Goal: Transaction & Acquisition: Download file/media

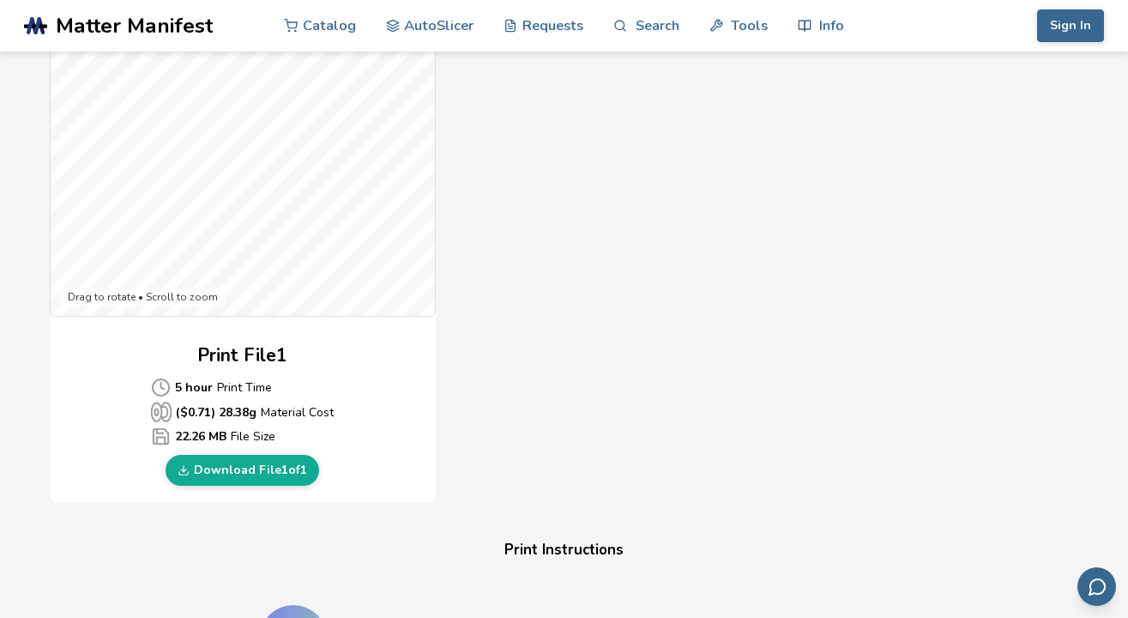
scroll to position [554, 0]
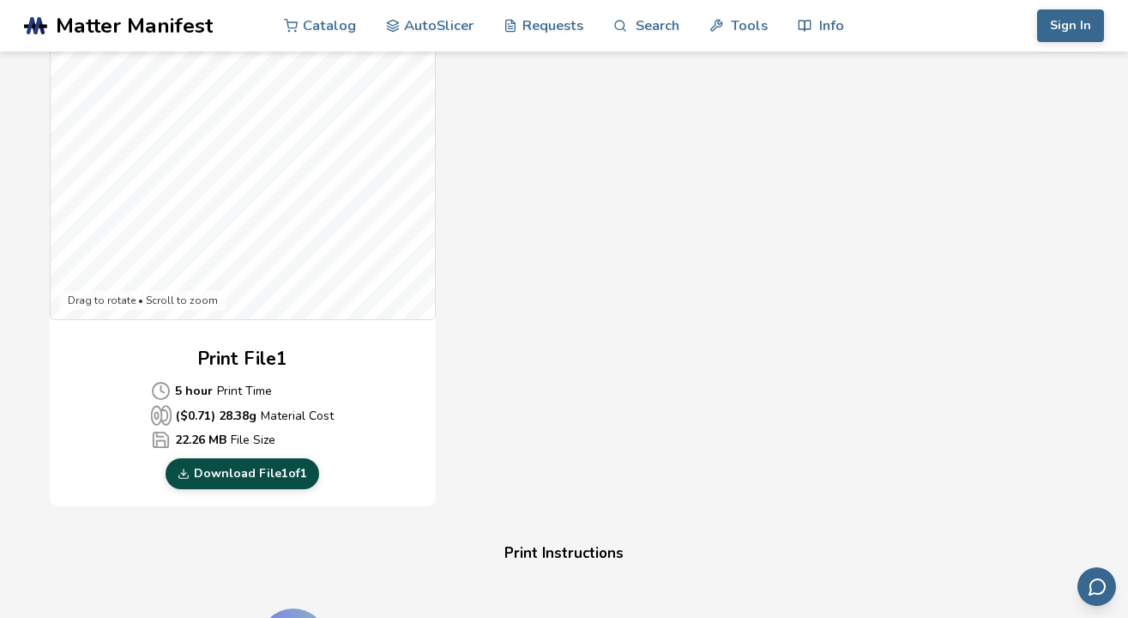
click at [243, 469] on link "Download File 1 of 1" at bounding box center [243, 473] width 154 height 31
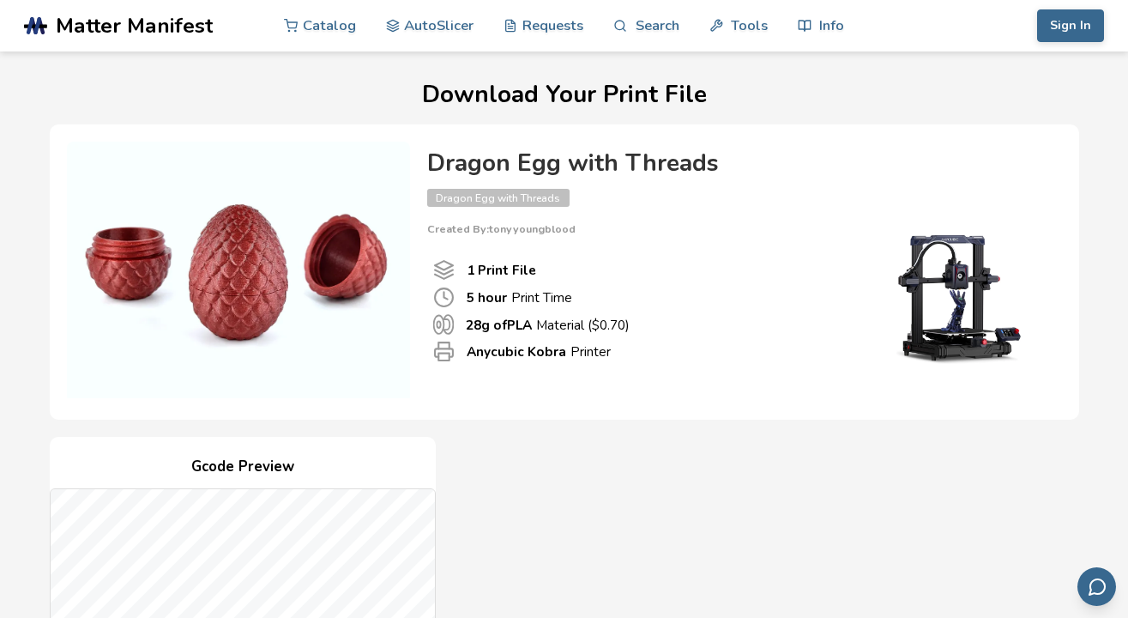
scroll to position [0, 0]
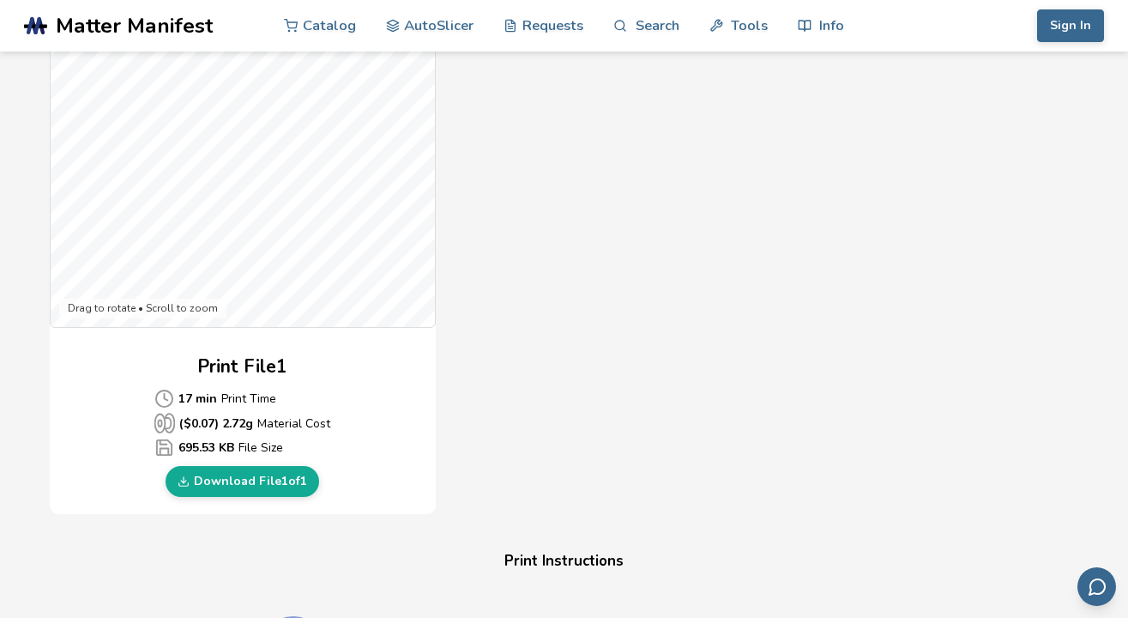
scroll to position [552, 0]
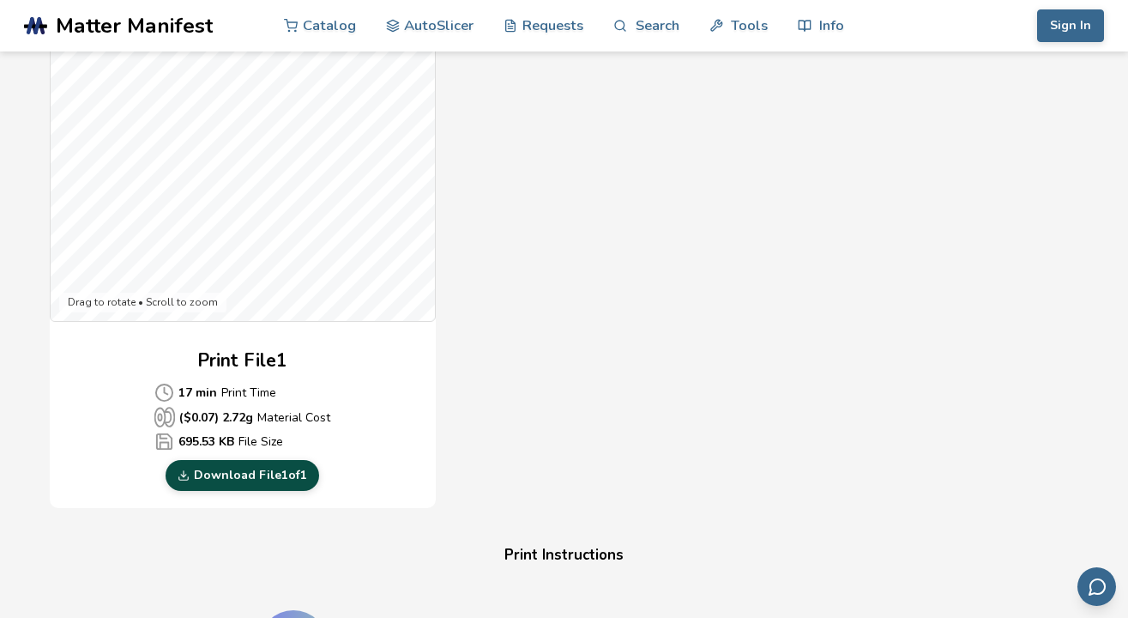
click at [220, 477] on link "Download File 1 of 1" at bounding box center [243, 475] width 154 height 31
click at [253, 475] on link "Download File 1 of 1" at bounding box center [243, 475] width 154 height 31
click at [266, 471] on link "Download File 1 of 1" at bounding box center [243, 475] width 154 height 31
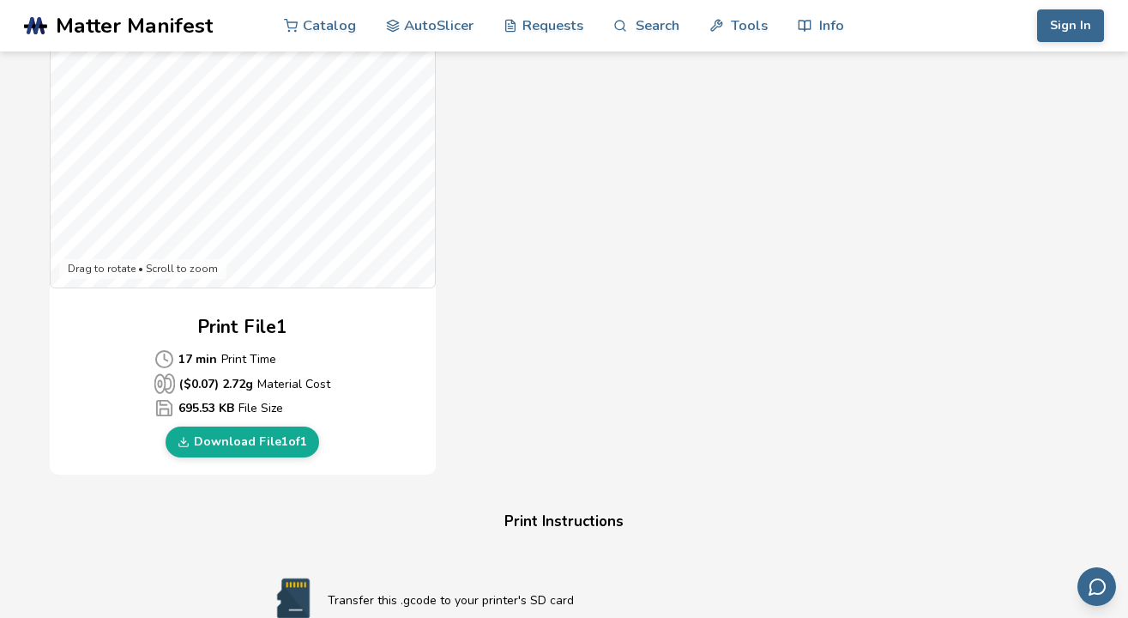
scroll to position [597, 0]
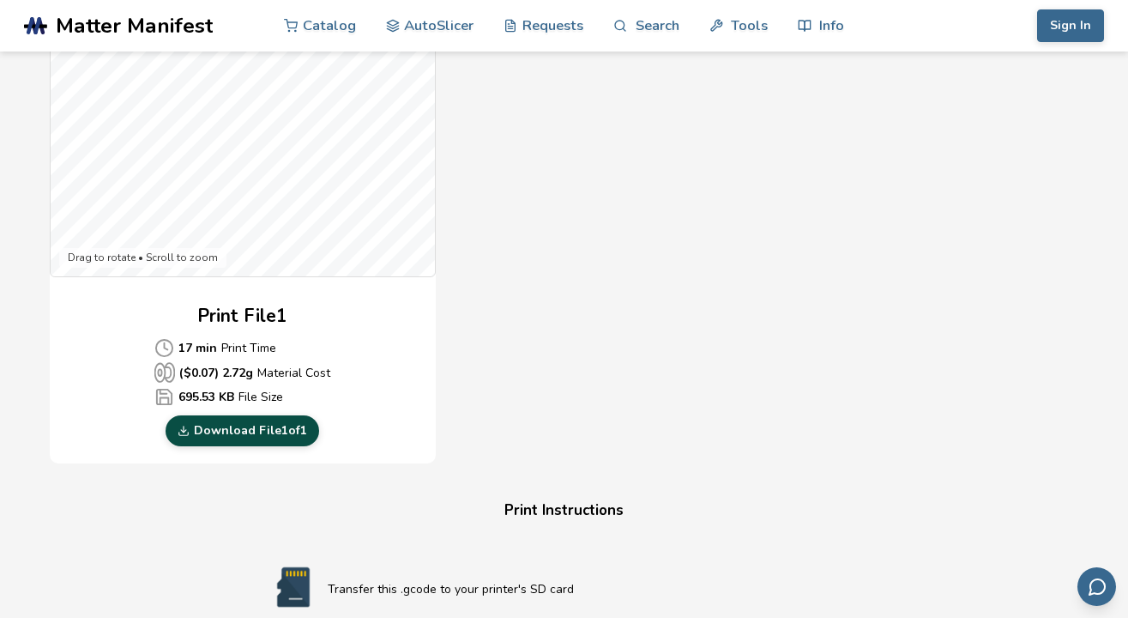
click at [236, 432] on link "Download File 1 of 1" at bounding box center [243, 430] width 154 height 31
click at [268, 436] on link "Download File 1 of 1" at bounding box center [243, 430] width 154 height 31
click at [242, 436] on link "Download File 1 of 1" at bounding box center [243, 430] width 154 height 31
click at [231, 430] on link "Download File 1 of 1" at bounding box center [243, 430] width 154 height 31
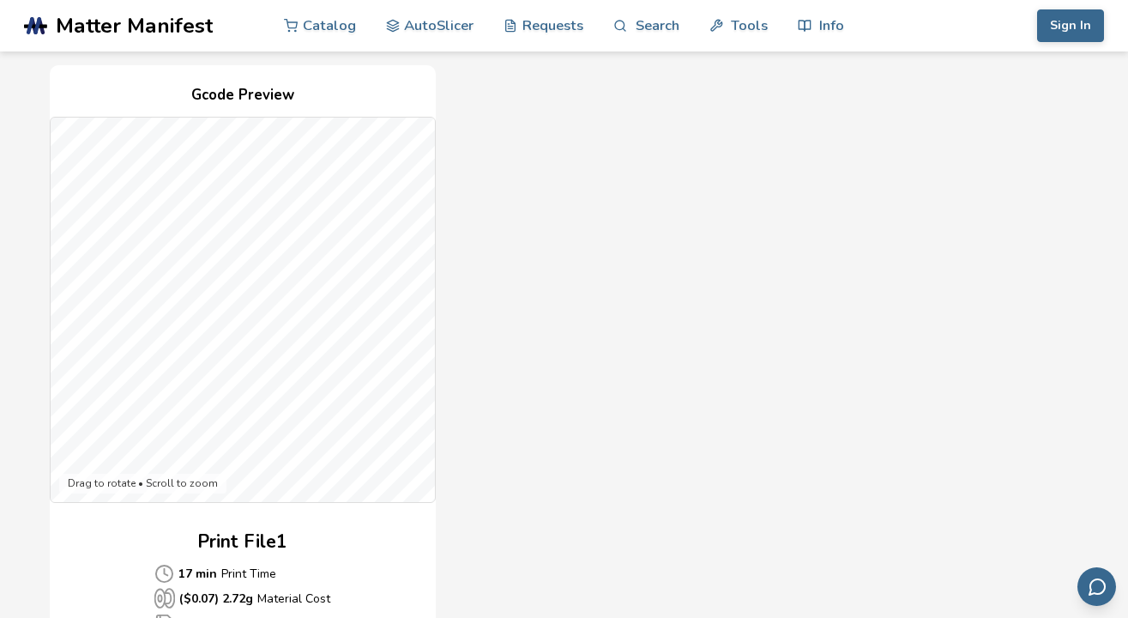
scroll to position [331, 0]
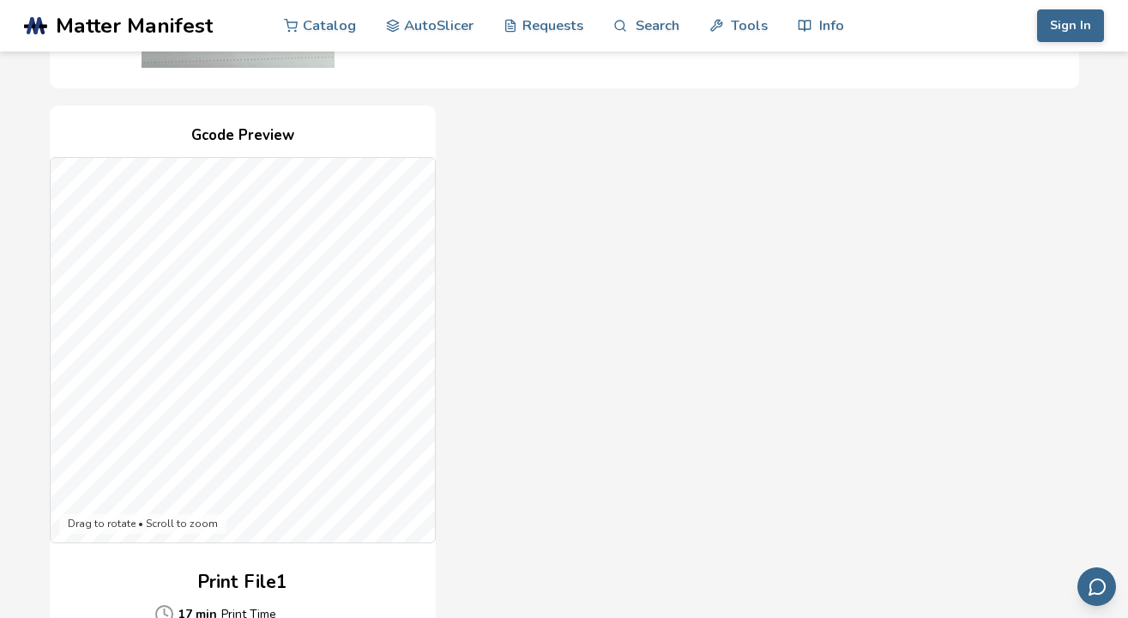
click at [591, 347] on div "Gcode Preview Drag to rotate • Scroll to zoom Print File 1 17 min Print Time ($…" at bounding box center [564, 418] width 1029 height 625
click at [546, 386] on div "Gcode Preview Drag to rotate • Scroll to zoom Print File 1 17 min Print Time ($…" at bounding box center [564, 418] width 1029 height 625
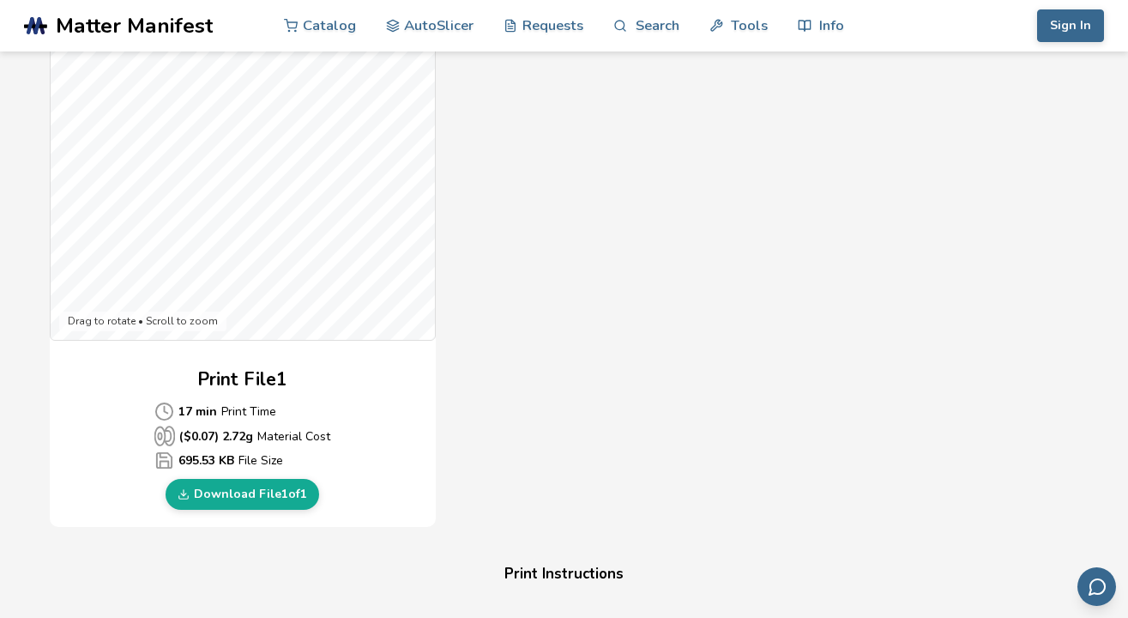
scroll to position [553, 0]
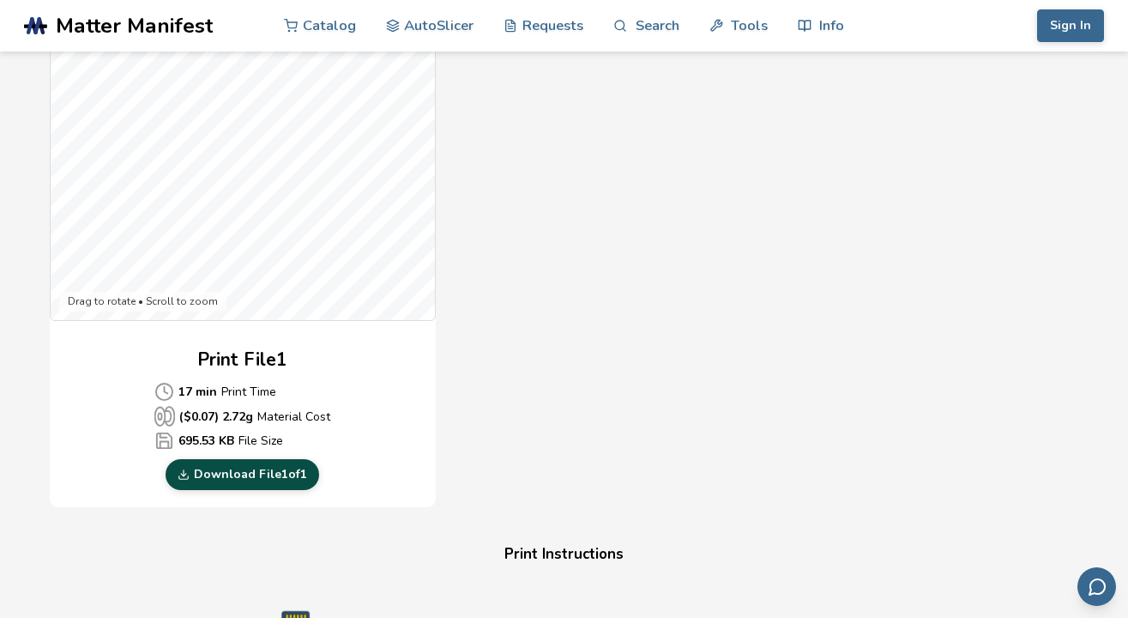
click at [260, 472] on link "Download File 1 of 1" at bounding box center [243, 474] width 154 height 31
click at [1008, 522] on div "Download Your Print File Peeking Cat Bookmark Peeking Cat Bookmark Created By: …" at bounding box center [564, 388] width 1080 height 1721
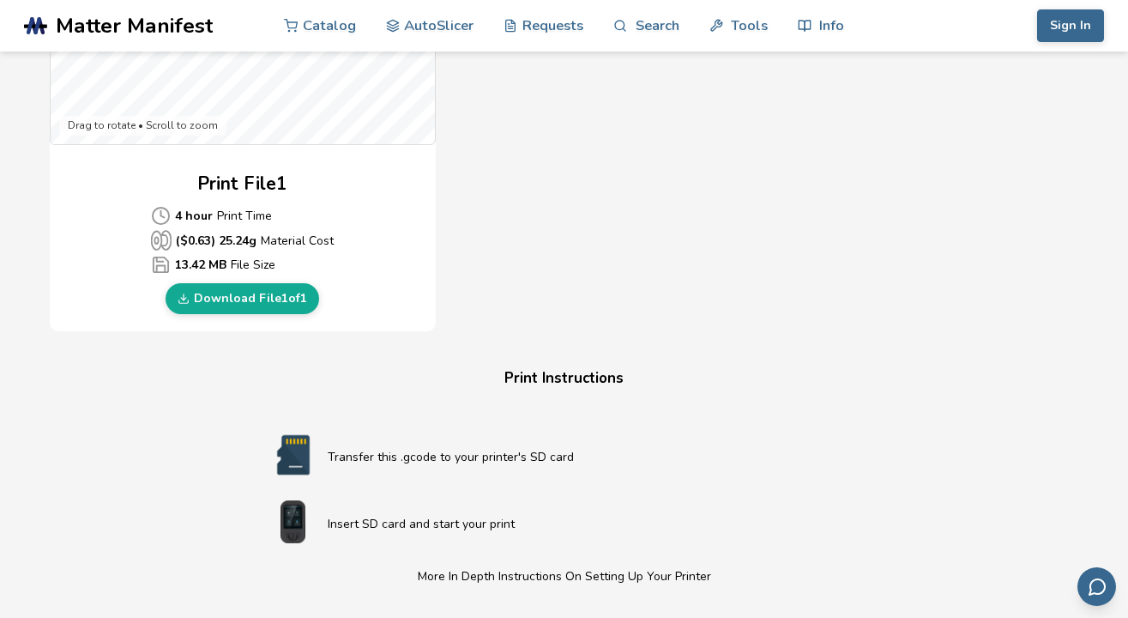
scroll to position [734, 0]
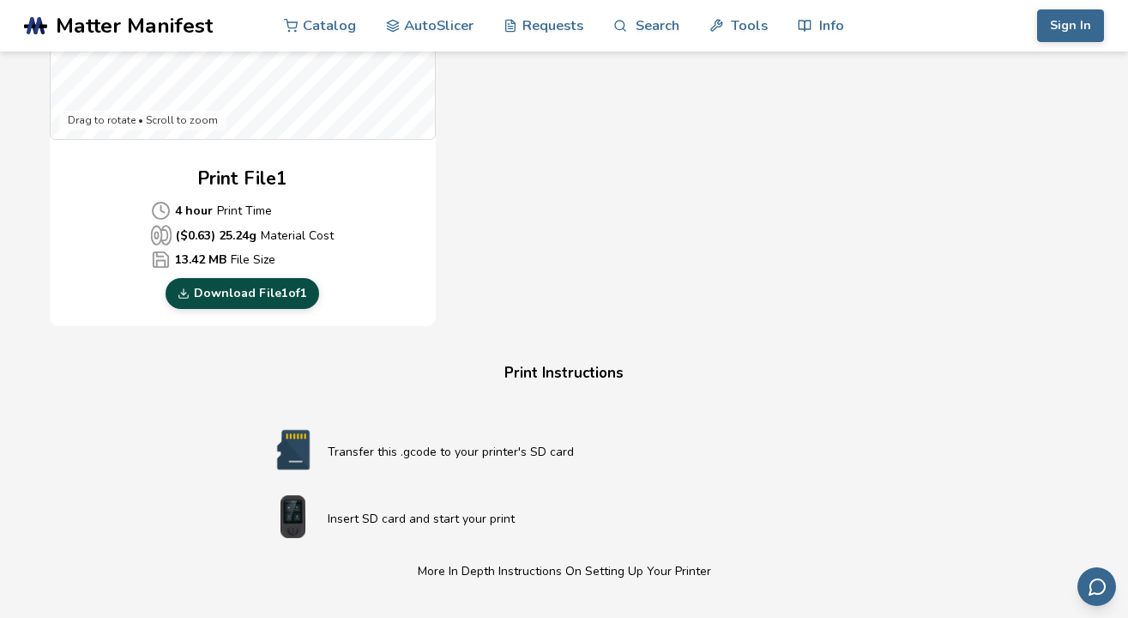
click at [239, 291] on link "Download File 1 of 1" at bounding box center [243, 293] width 154 height 31
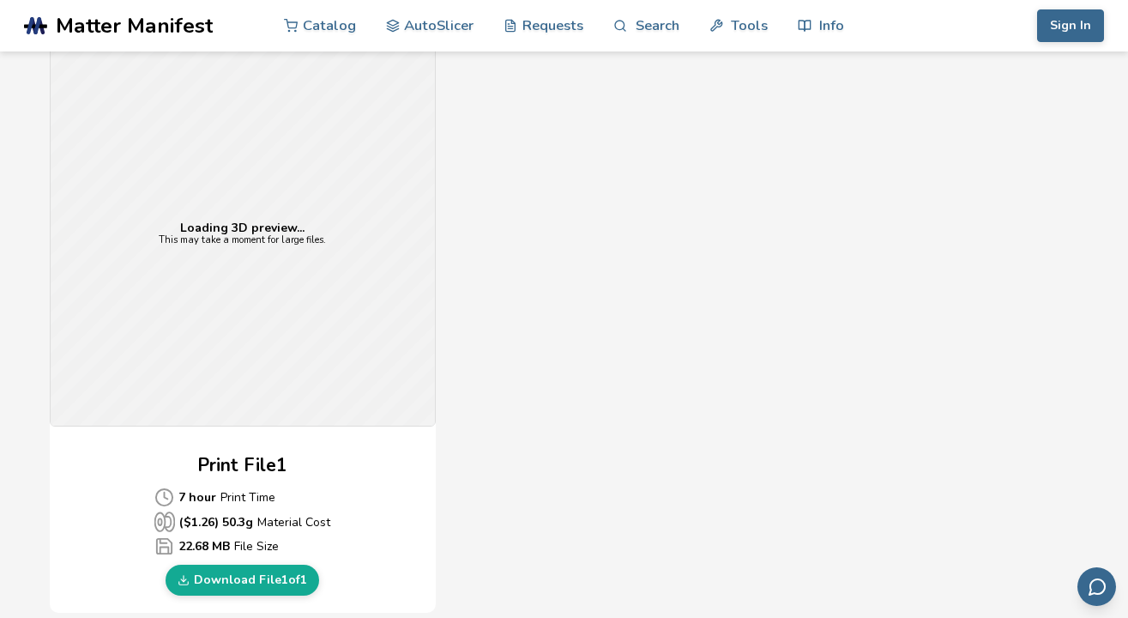
scroll to position [446, 0]
click at [259, 577] on link "Download File 1 of 1" at bounding box center [243, 581] width 154 height 31
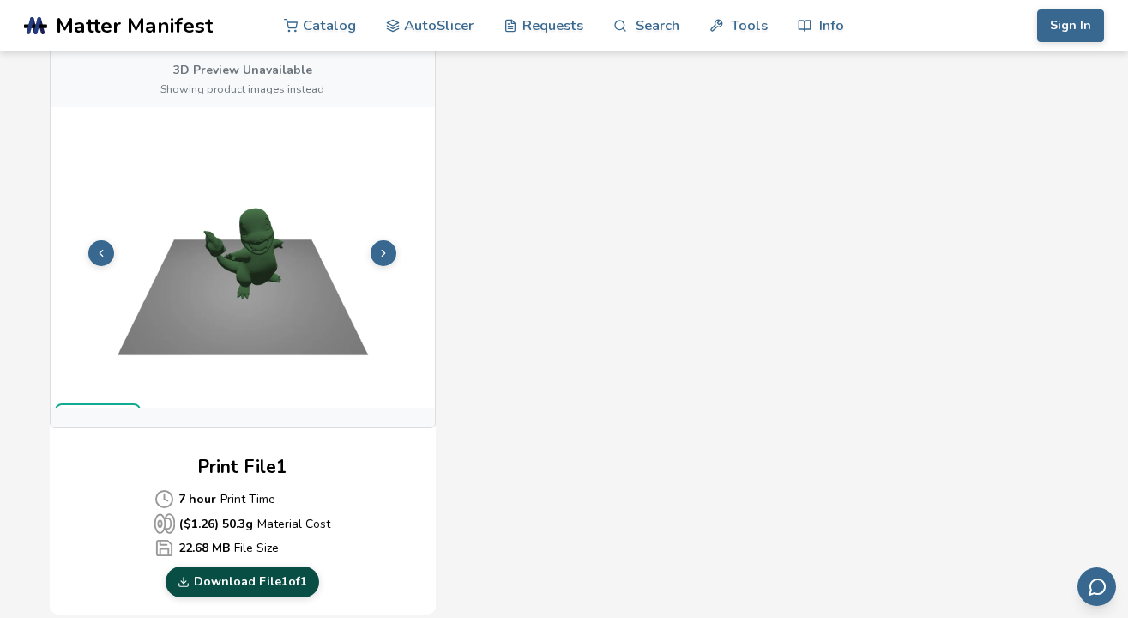
scroll to position [30, 0]
